Goal: Task Accomplishment & Management: Use online tool/utility

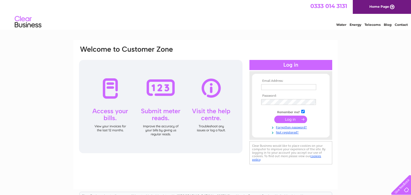
type input "[PERSON_NAME][EMAIL_ADDRESS][DOMAIN_NAME]"
click at [286, 121] on input "submit" at bounding box center [290, 119] width 33 height 7
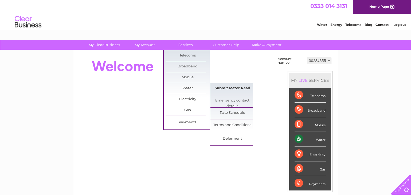
click at [226, 90] on link "Submit Meter Read" at bounding box center [232, 88] width 44 height 11
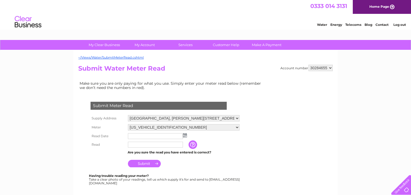
click at [184, 136] on img at bounding box center [185, 135] width 4 height 4
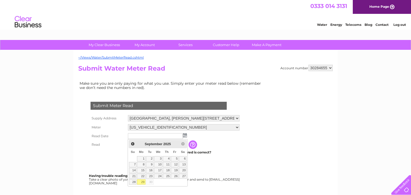
click at [142, 182] on link "29" at bounding box center [141, 182] width 8 height 5
type input "[DATE]"
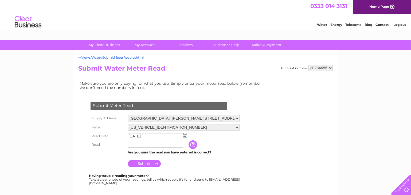
click at [131, 147] on input "text" at bounding box center [155, 145] width 55 height 6
type input "00005"
click at [144, 165] on input "Submit" at bounding box center [144, 163] width 33 height 7
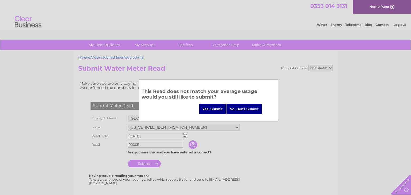
click at [212, 109] on input "Yes, Submit" at bounding box center [212, 109] width 27 height 10
